Goal: Find specific page/section: Find specific page/section

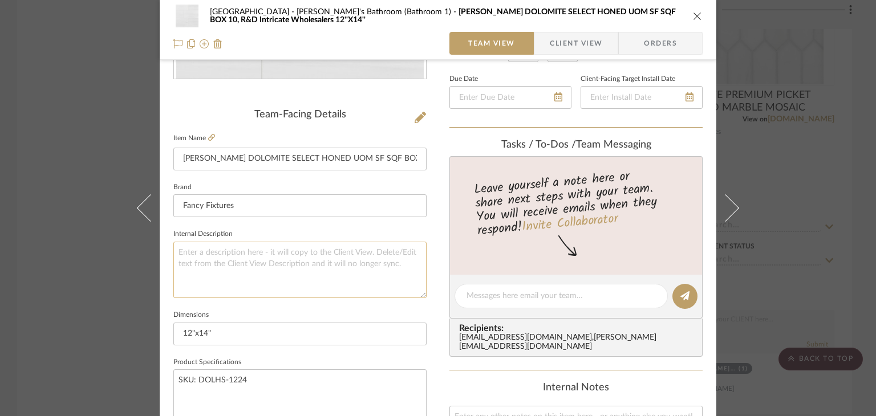
scroll to position [285, 0]
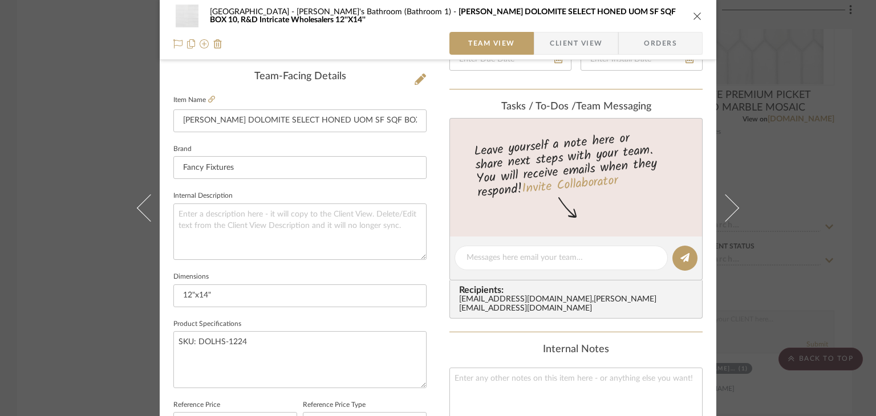
click at [35, 139] on div "Northport Zahra's Bathroom (Bathroom 1) [PERSON_NAME] DOLOMITE SELECT HONED UOM…" at bounding box center [438, 208] width 876 height 416
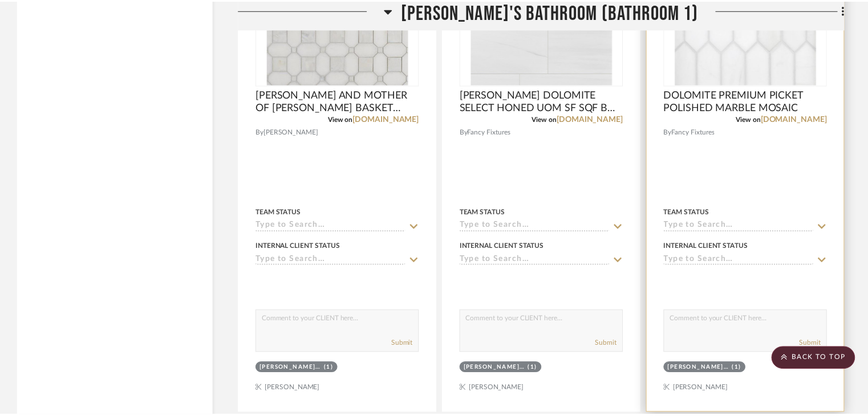
scroll to position [13199, 0]
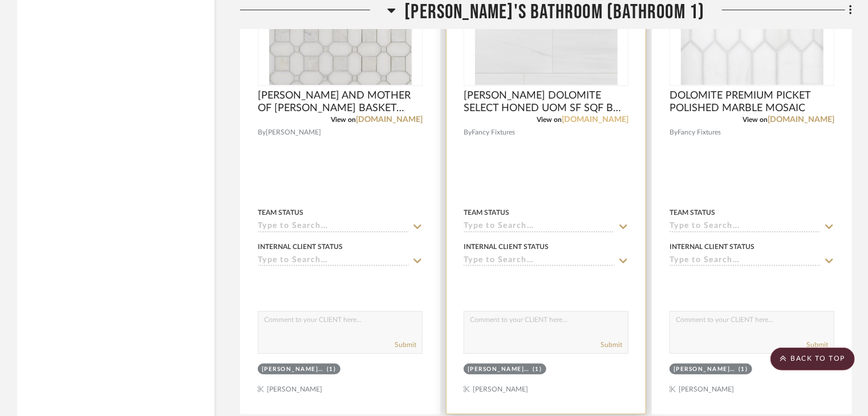
click at [619, 121] on link "[DOMAIN_NAME]" at bounding box center [595, 120] width 67 height 8
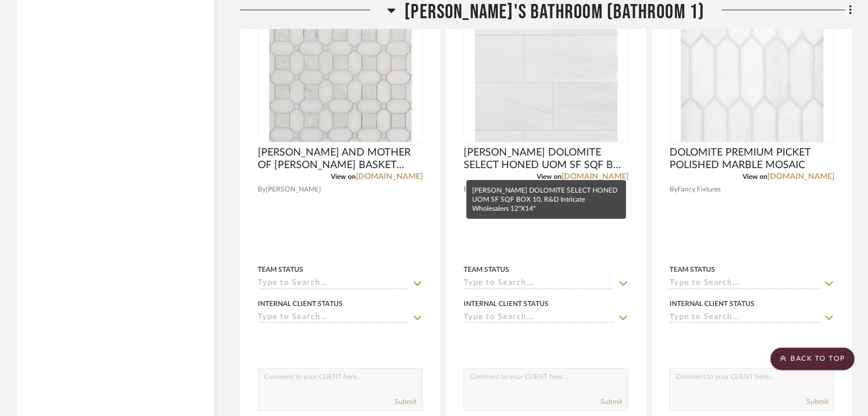
click at [602, 7] on span "[PERSON_NAME]'s Bathroom (Bathroom 1)" at bounding box center [554, 12] width 300 height 25
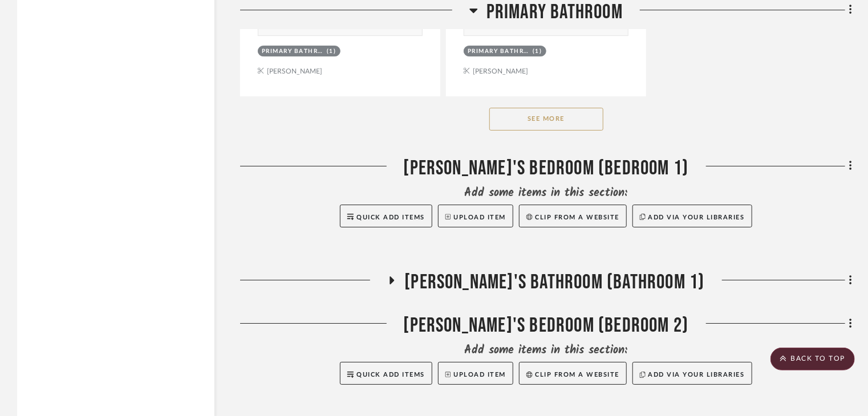
scroll to position [12856, 0]
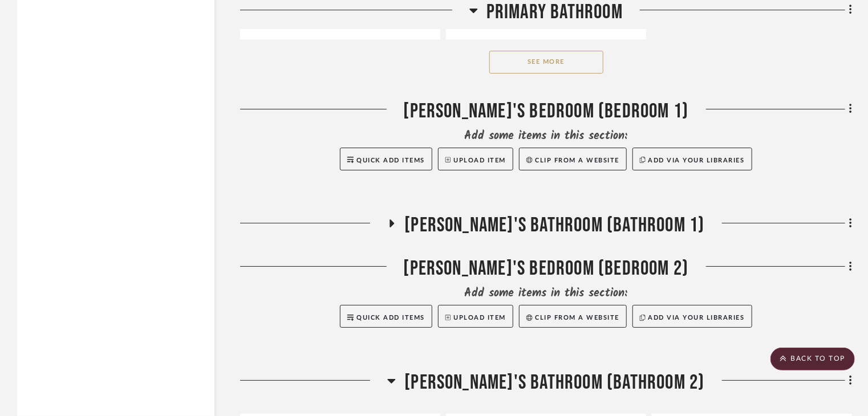
click at [615, 224] on span "[PERSON_NAME]'s Bathroom (Bathroom 1)" at bounding box center [554, 225] width 300 height 25
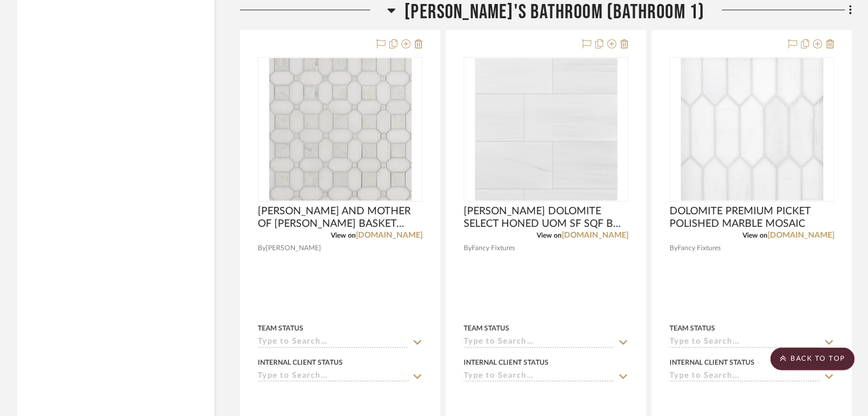
scroll to position [13085, 0]
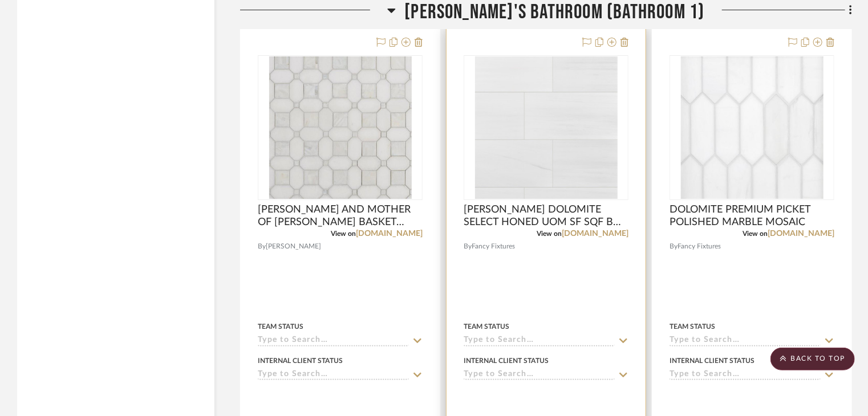
click at [589, 200] on div at bounding box center [546, 127] width 165 height 145
click at [570, 80] on img "0" at bounding box center [546, 127] width 143 height 143
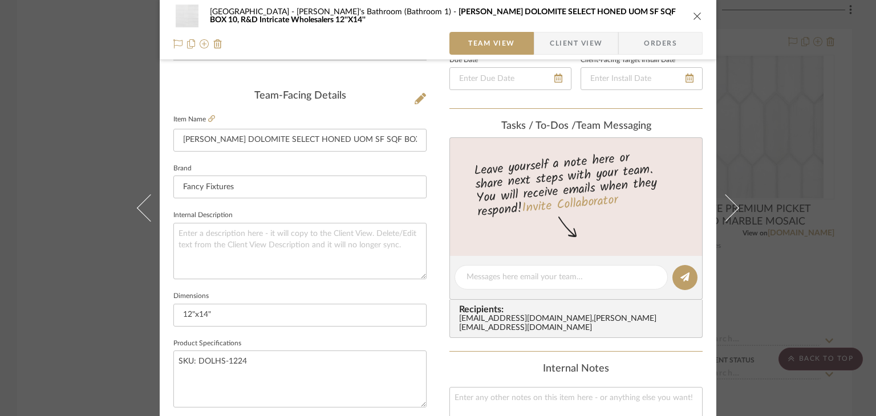
scroll to position [285, 0]
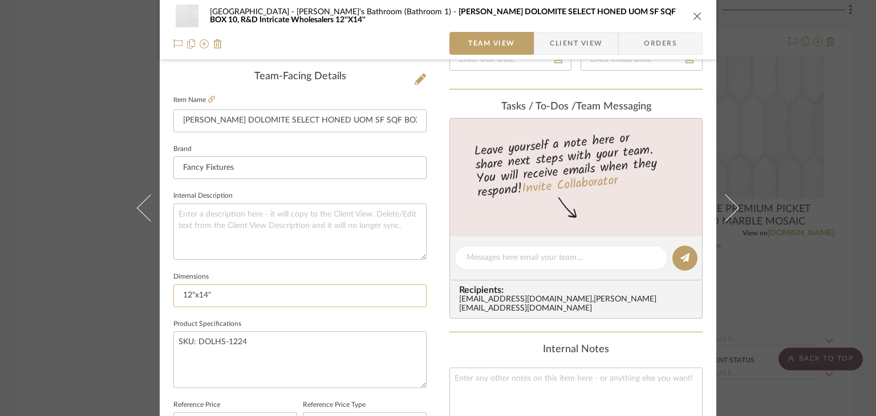
click at [202, 296] on input "12"x14"" at bounding box center [299, 296] width 253 height 23
type input "12"x24""
click at [696, 13] on icon "close" at bounding box center [697, 15] width 9 height 9
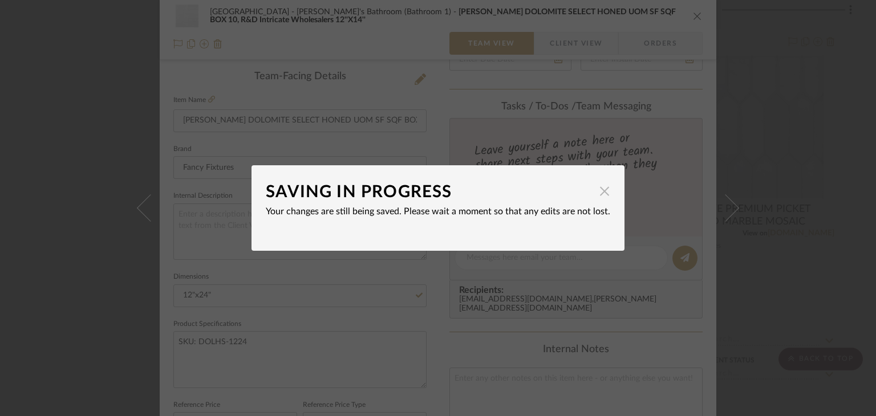
click at [601, 200] on span "button" at bounding box center [604, 191] width 23 height 23
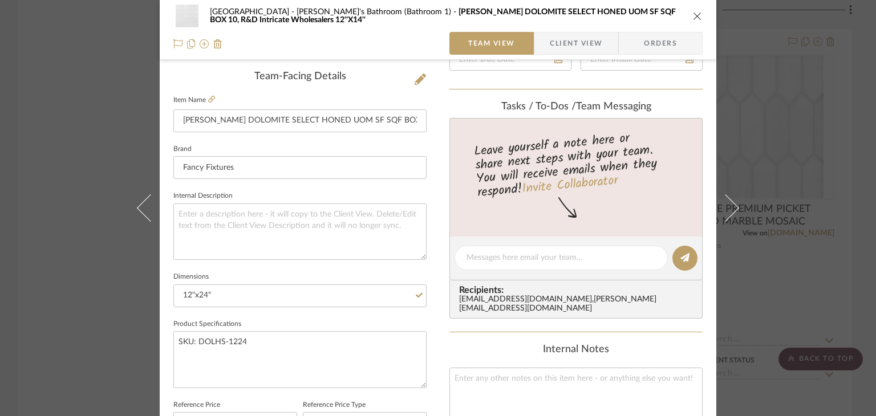
click at [46, 194] on div "Northport Zahra's Bathroom (Bathroom 1) [PERSON_NAME] DOLOMITE SELECT HONED UOM…" at bounding box center [438, 208] width 876 height 416
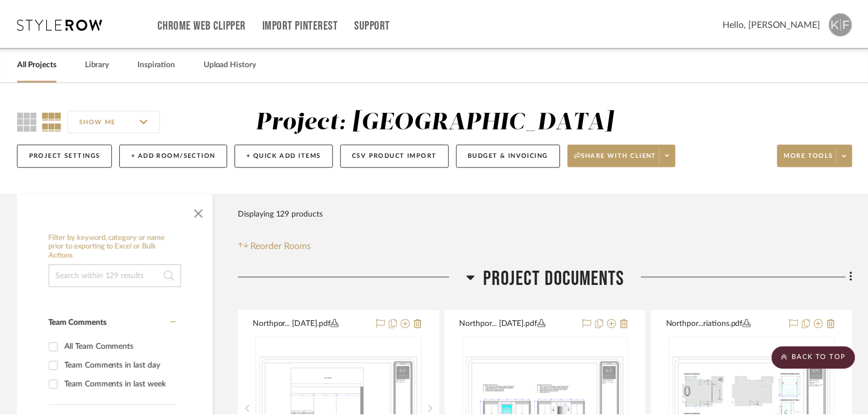
scroll to position [13085, 0]
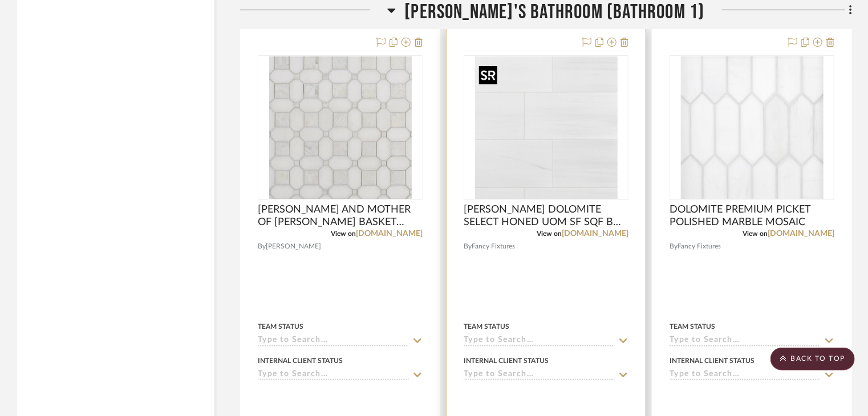
click at [522, 140] on img "0" at bounding box center [546, 127] width 143 height 143
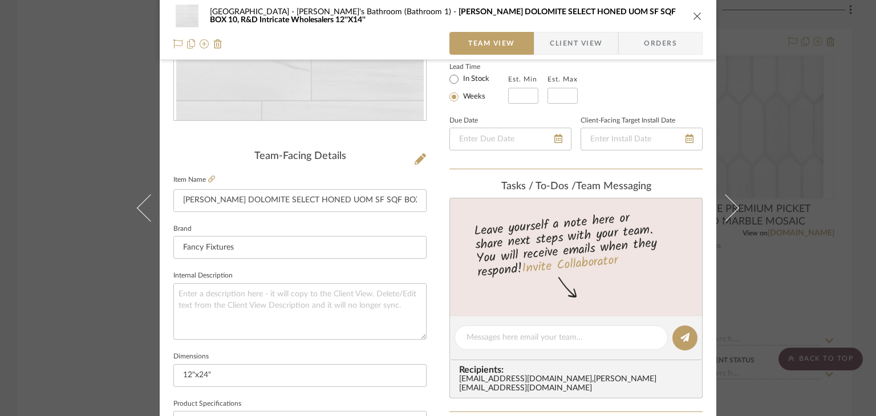
scroll to position [228, 0]
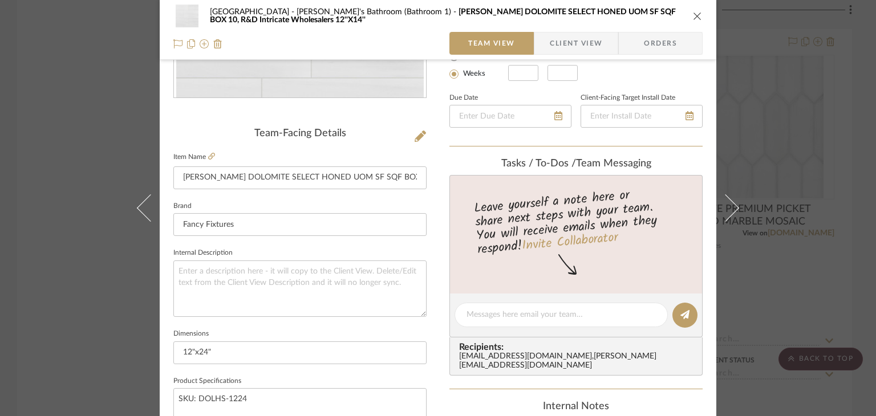
click at [65, 157] on div "Northport Zahra's Bathroom (Bathroom 1) [PERSON_NAME] DOLOMITE SELECT HONED UOM…" at bounding box center [438, 208] width 876 height 416
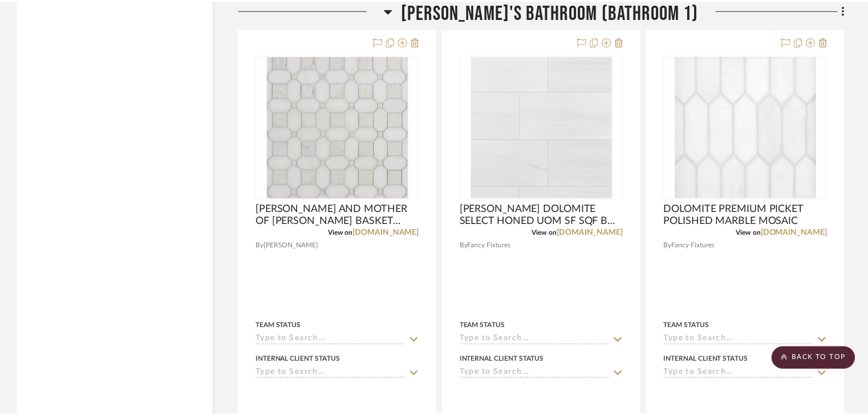
scroll to position [13085, 0]
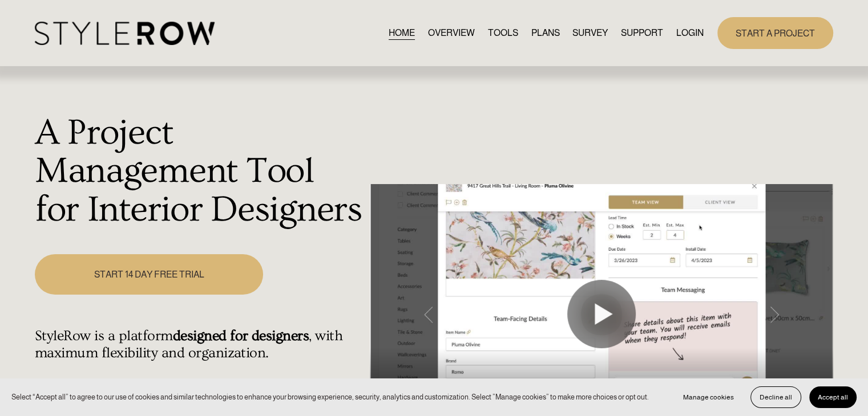
click at [699, 38] on link "LOGIN" at bounding box center [689, 32] width 27 height 15
